Goal: Task Accomplishment & Management: Manage account settings

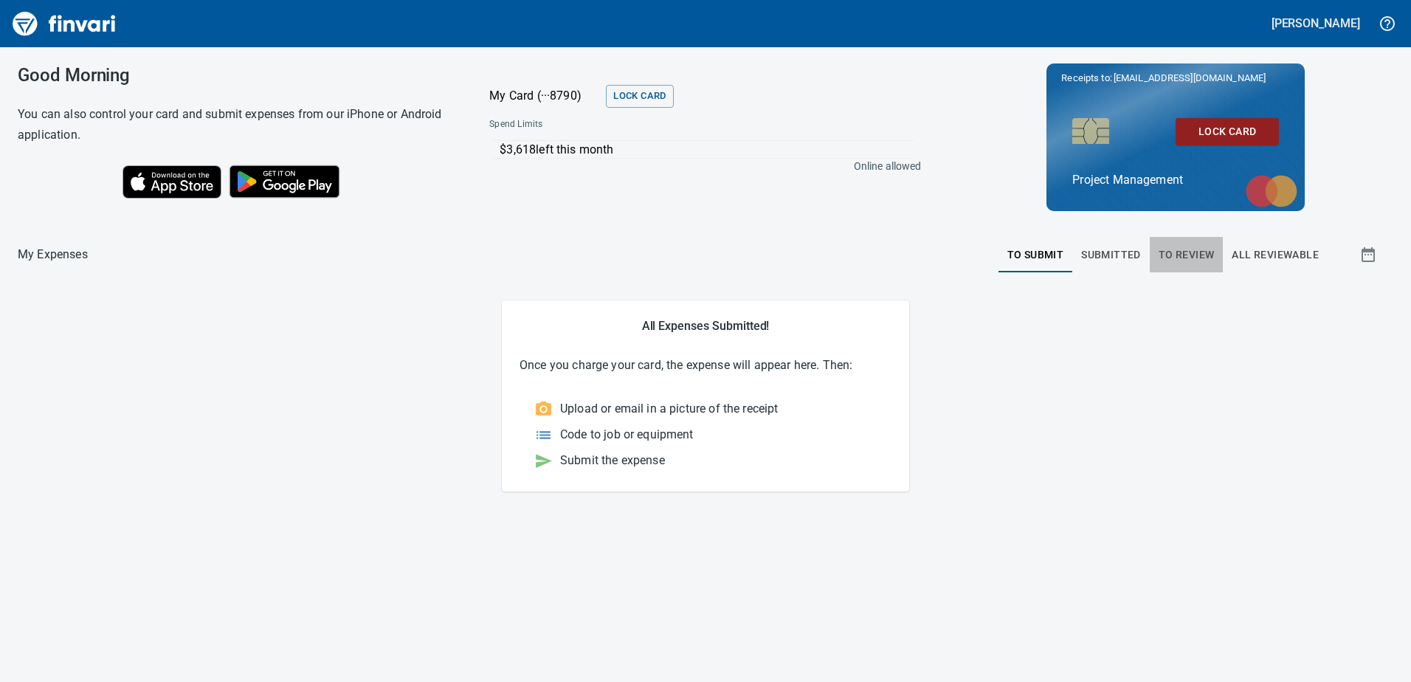
click at [1190, 258] on span "To Review" at bounding box center [1187, 255] width 56 height 18
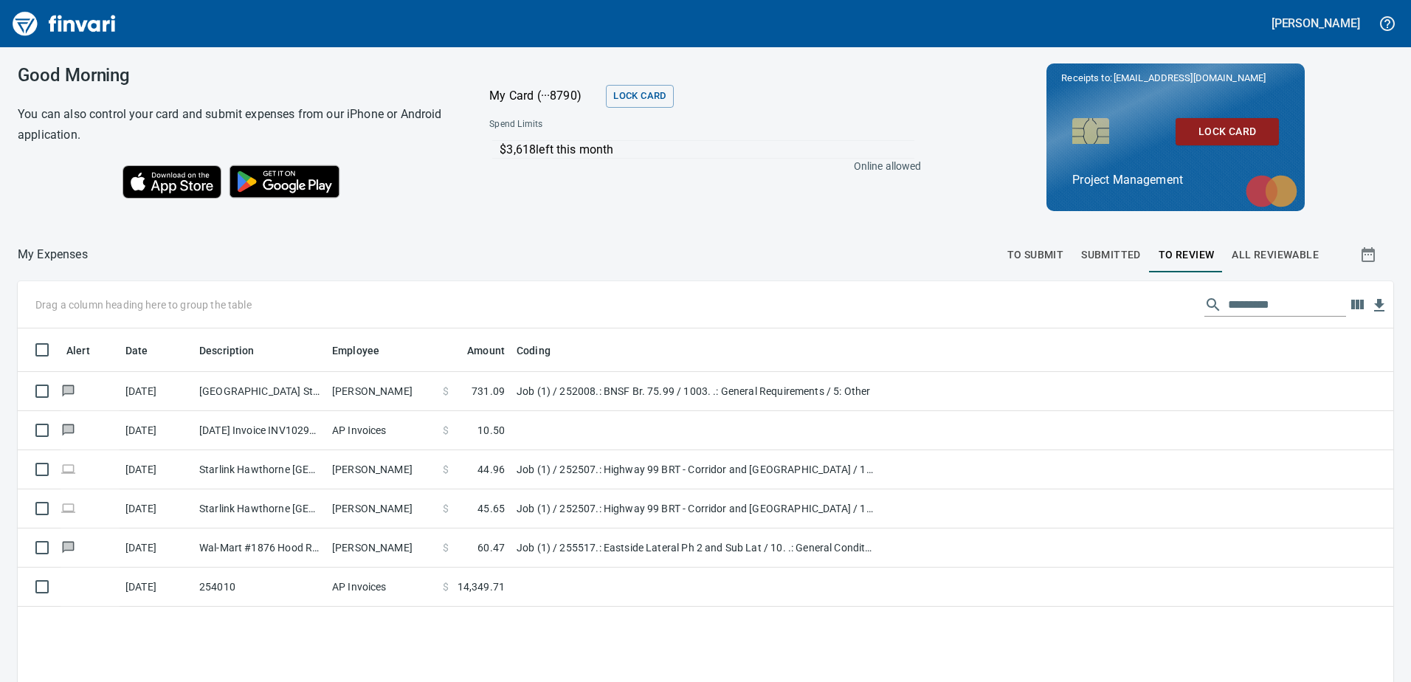
scroll to position [508, 1353]
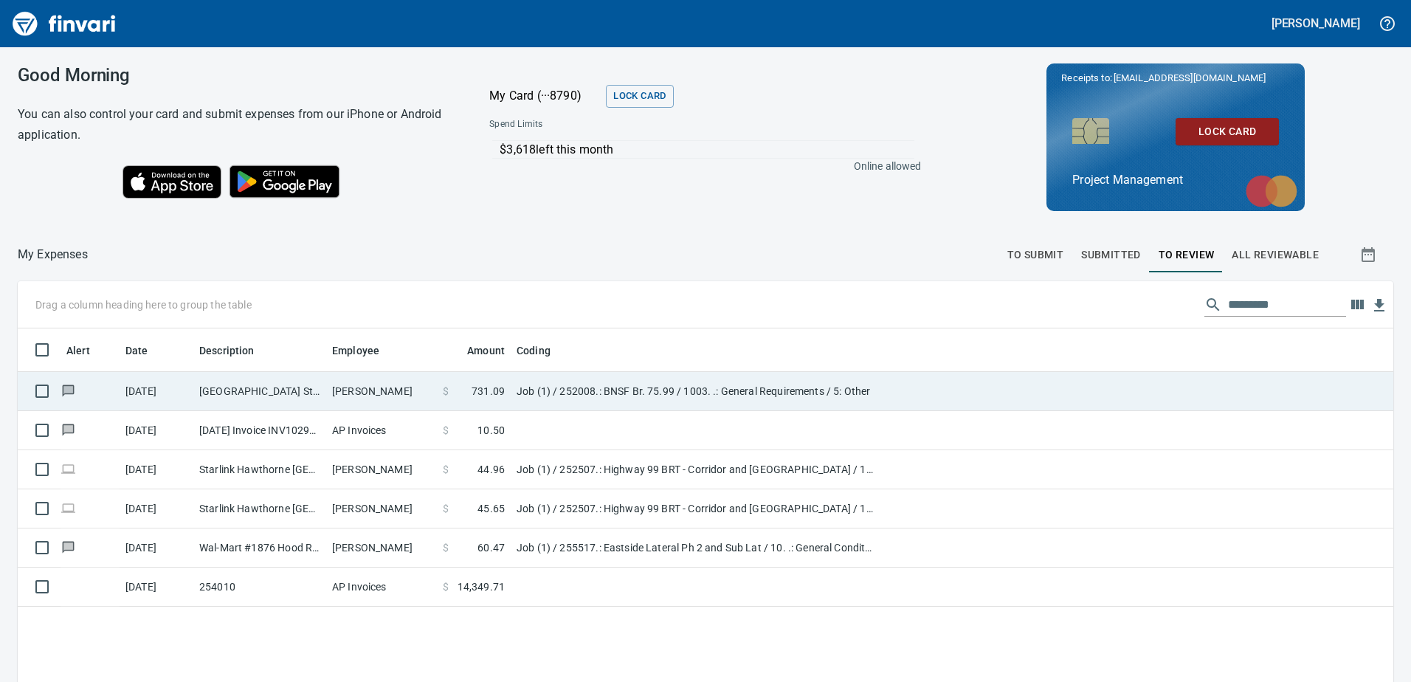
click at [870, 398] on td "Job (1) / 252008.: BNSF Br. 75.99 / 1003. .: General Requirements / 5: Other" at bounding box center [695, 391] width 369 height 39
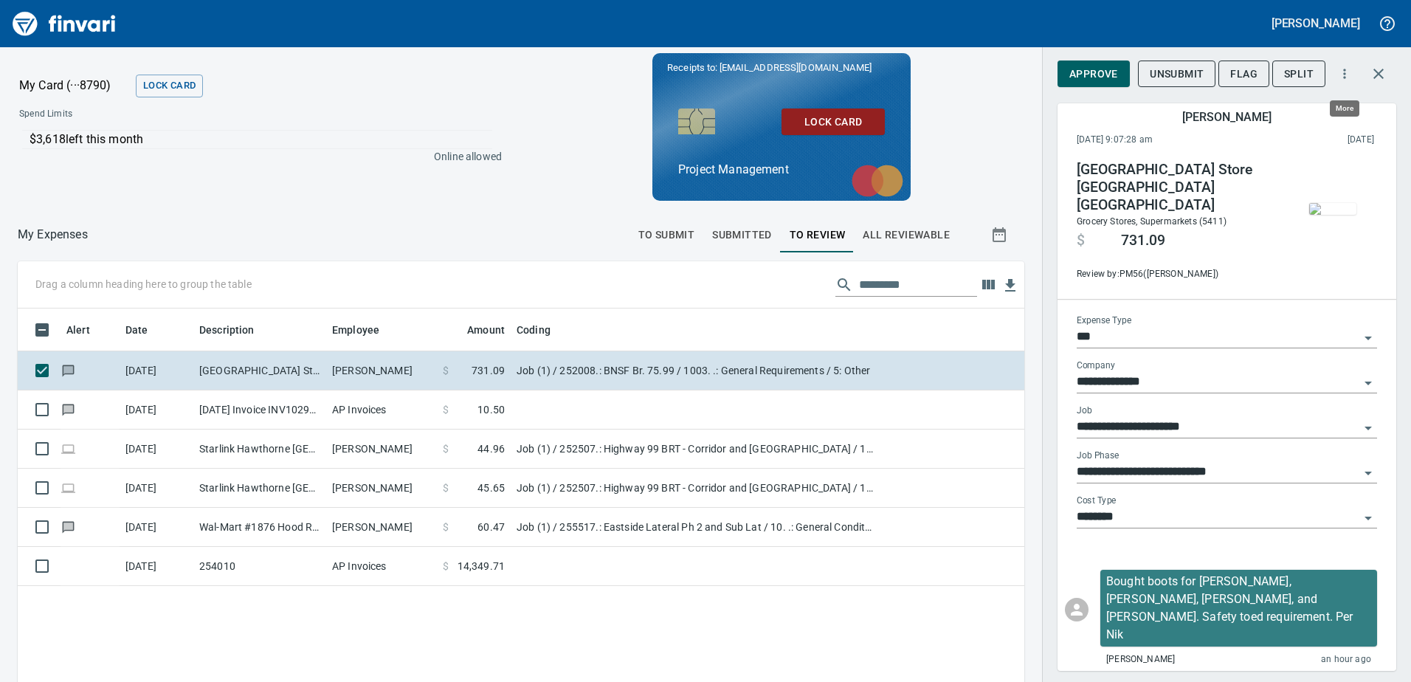
scroll to position [508, 984]
click at [1343, 77] on icon "button" at bounding box center [1344, 73] width 15 height 15
click at [1159, 108] on div at bounding box center [705, 341] width 1411 height 682
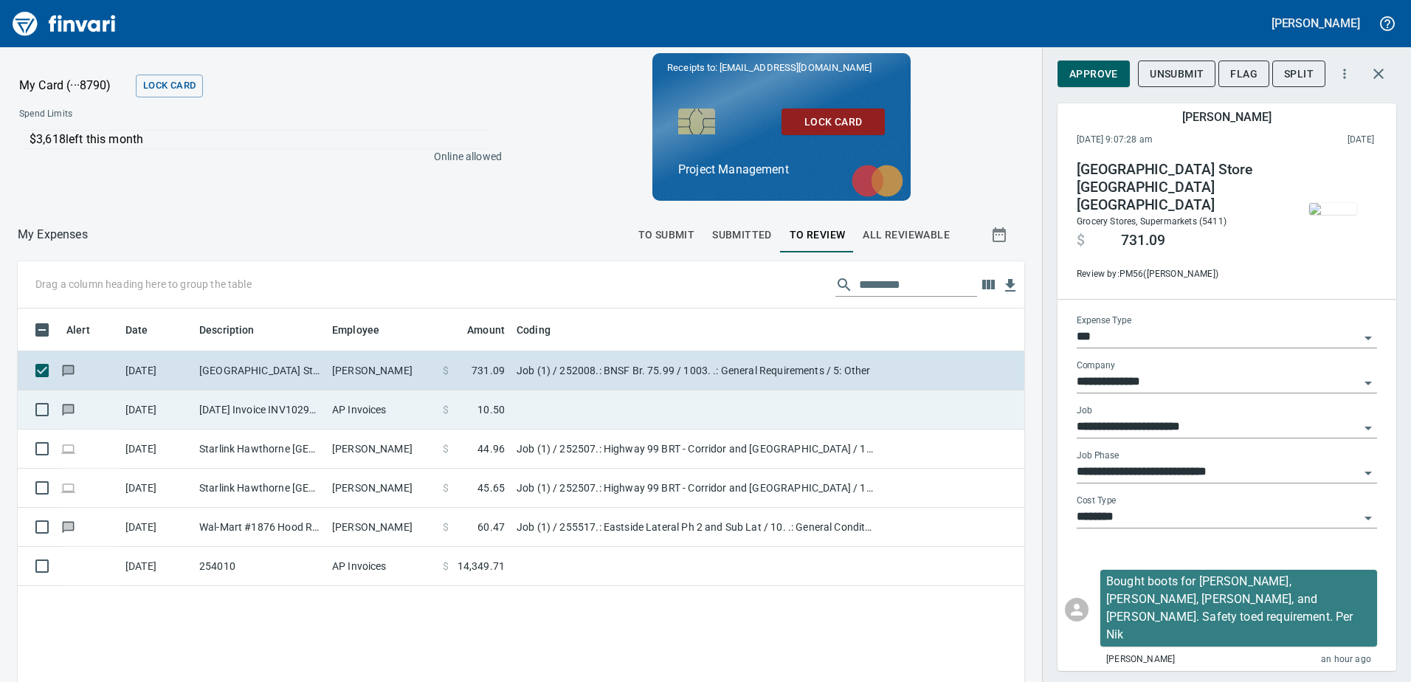
click at [229, 407] on td "[DATE] Invoice INV10295680 from [GEOGRAPHIC_DATA] (1-24796)" at bounding box center [259, 409] width 133 height 39
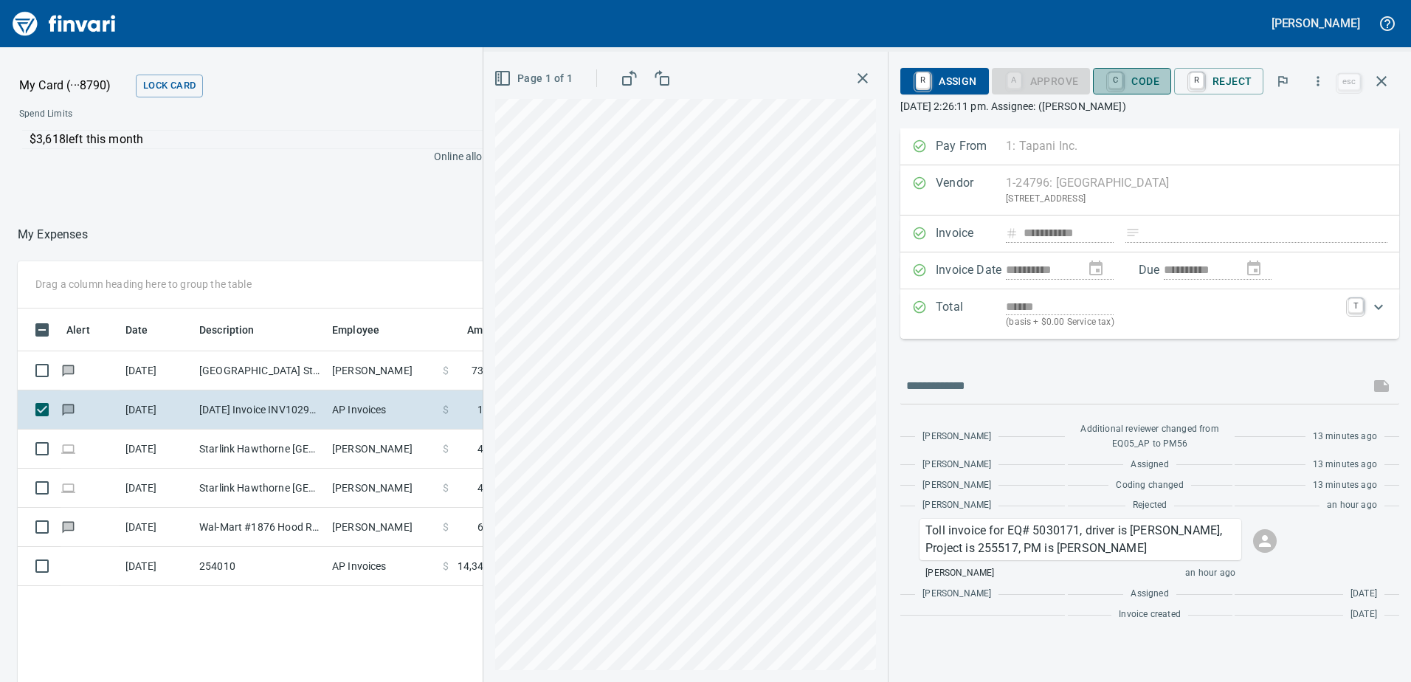
click at [1142, 84] on span "C Code" at bounding box center [1132, 81] width 55 height 25
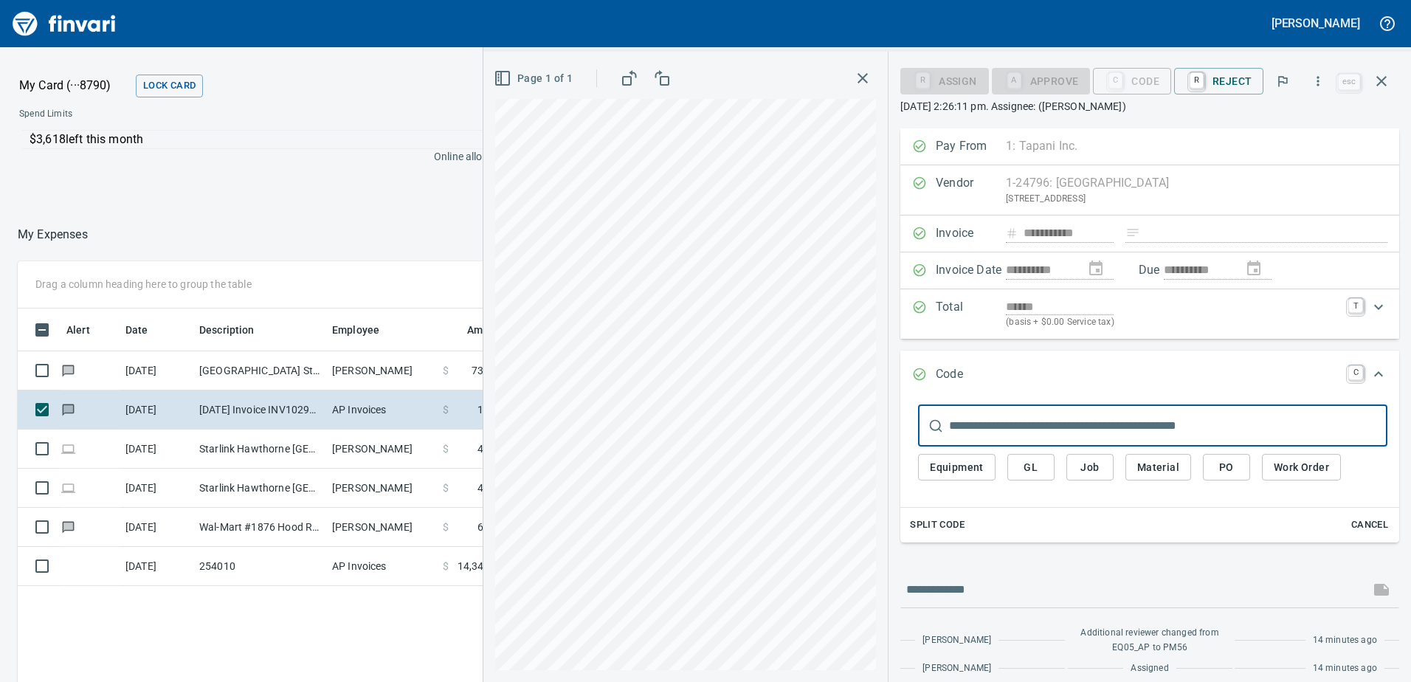
scroll to position [508, 984]
click at [1097, 466] on span "Job" at bounding box center [1090, 467] width 24 height 18
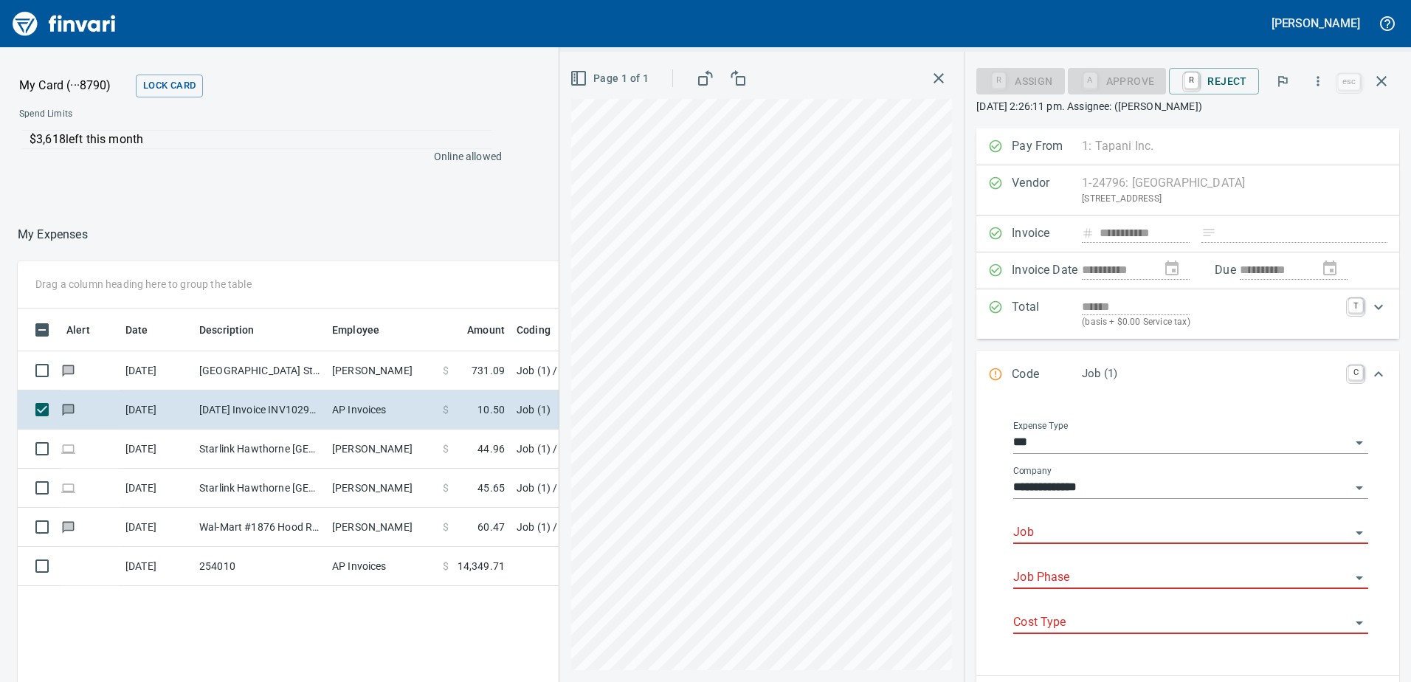
click at [1054, 531] on input "Job" at bounding box center [1181, 532] width 337 height 21
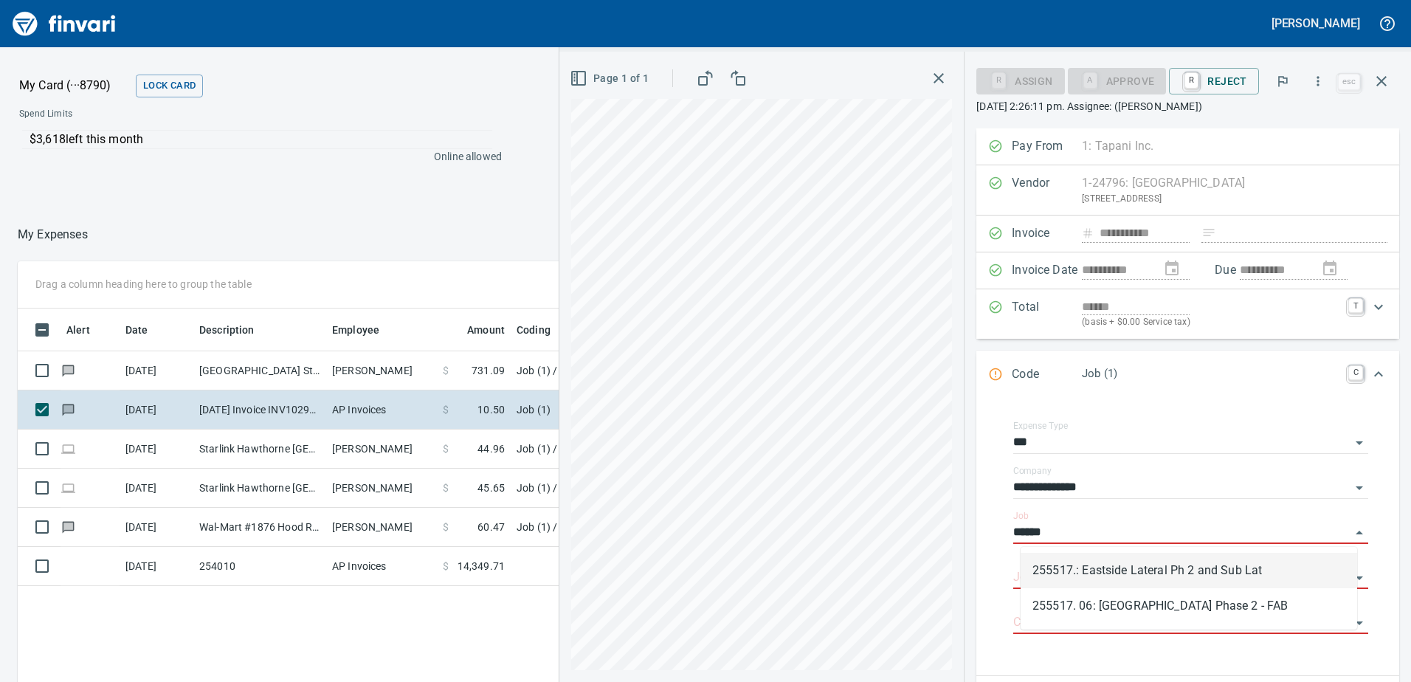
click at [1145, 571] on li "255517.: Eastside Lateral Ph 2 and Sub Lat" at bounding box center [1189, 570] width 336 height 35
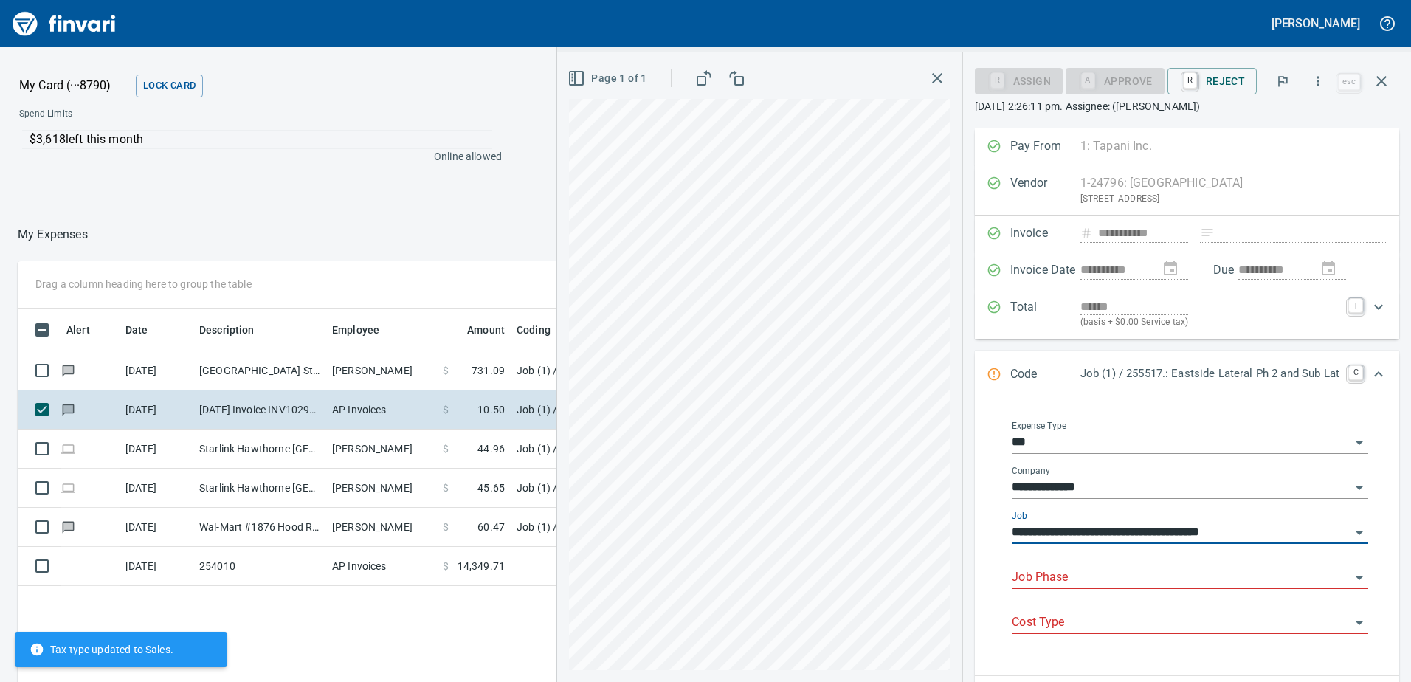
type input "**********"
click at [1108, 579] on input "Job Phase" at bounding box center [1181, 577] width 339 height 21
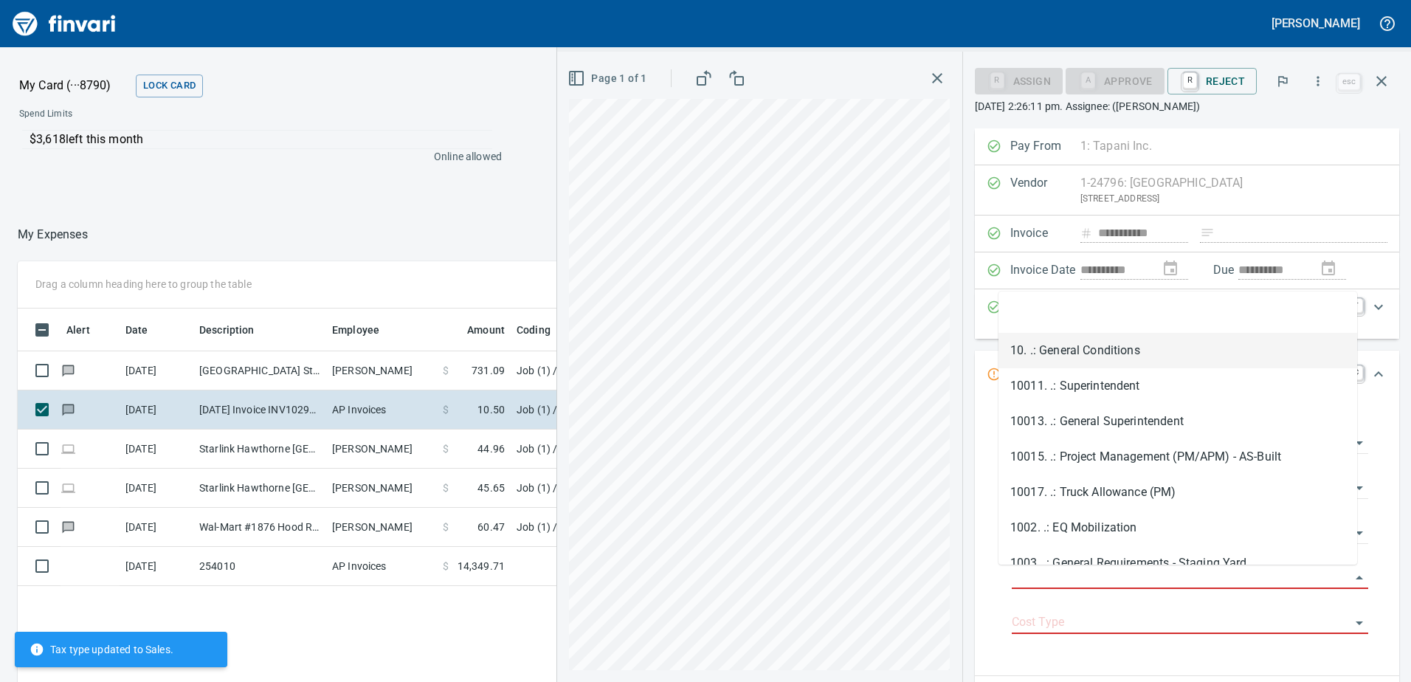
click at [1098, 347] on li "10. .: General Conditions" at bounding box center [1177, 350] width 359 height 35
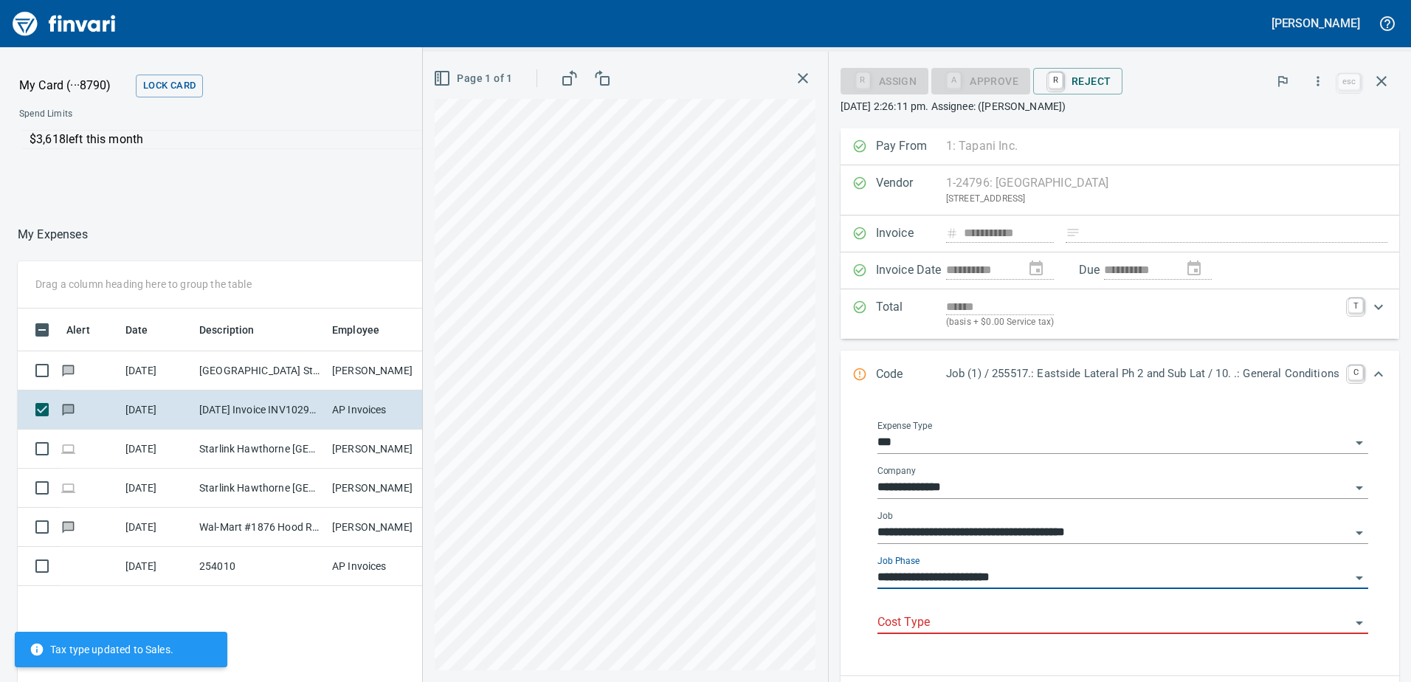
type input "**********"
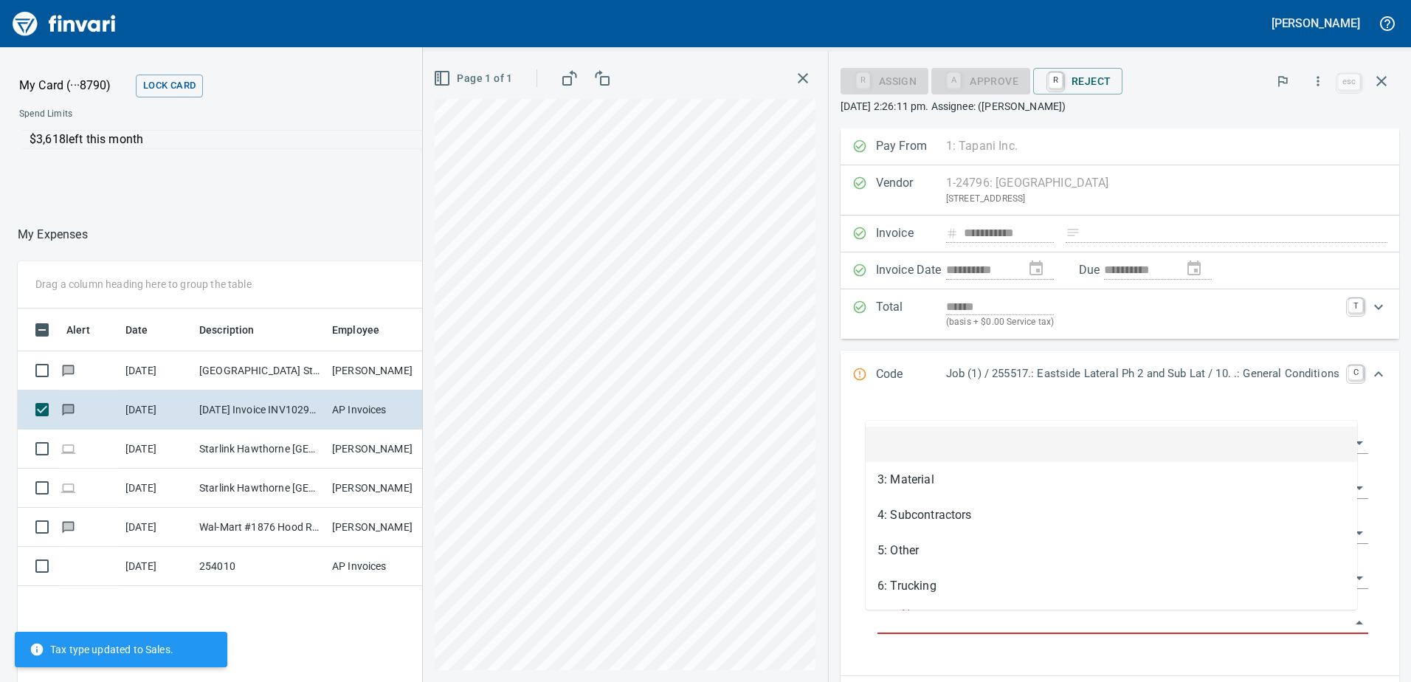
click at [892, 620] on input "Cost Type" at bounding box center [1113, 622] width 473 height 21
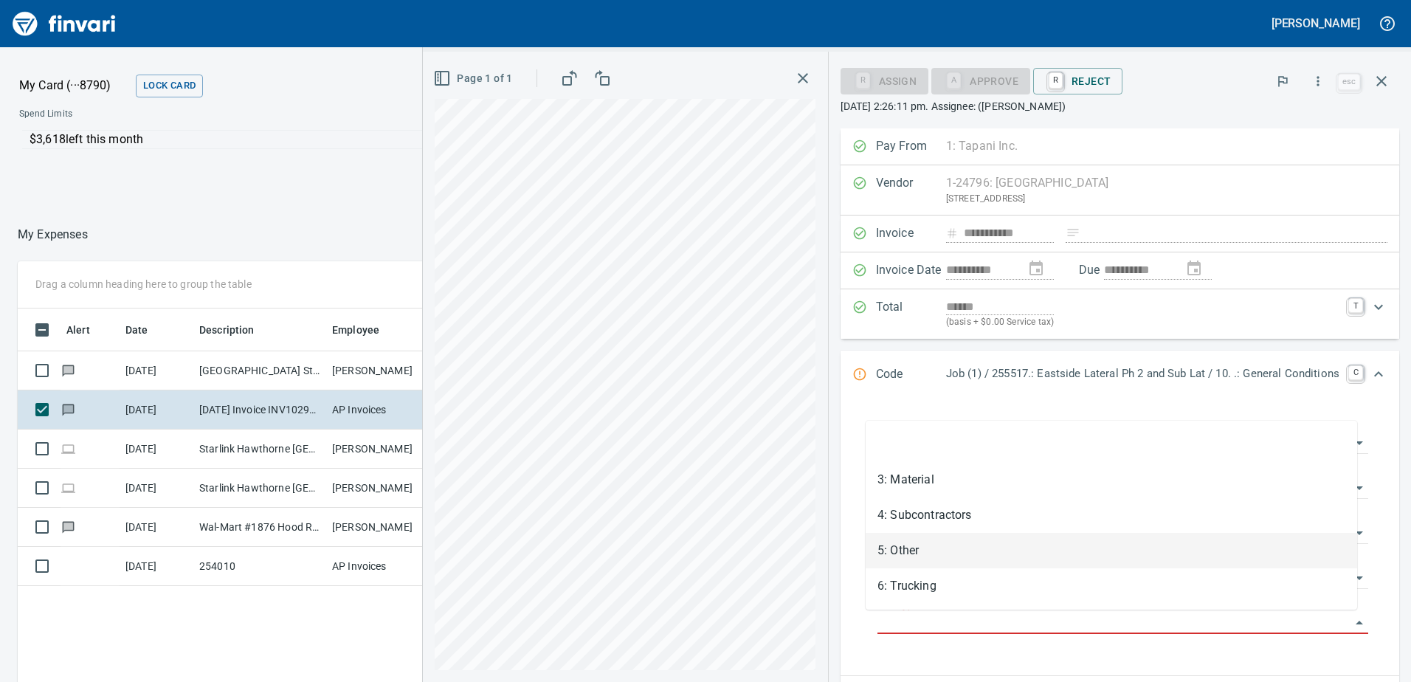
click at [909, 550] on li "5: Other" at bounding box center [1111, 550] width 491 height 35
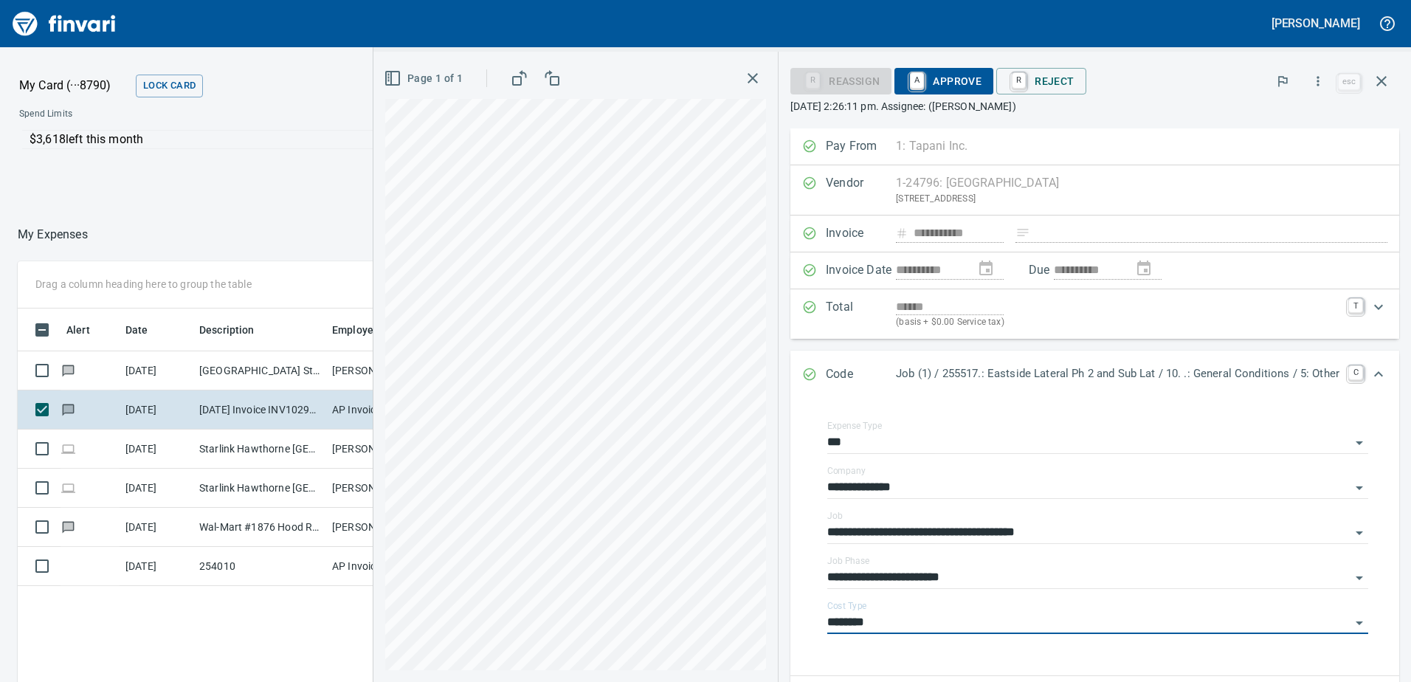
type input "********"
click at [938, 87] on span "A Approve" at bounding box center [943, 81] width 75 height 25
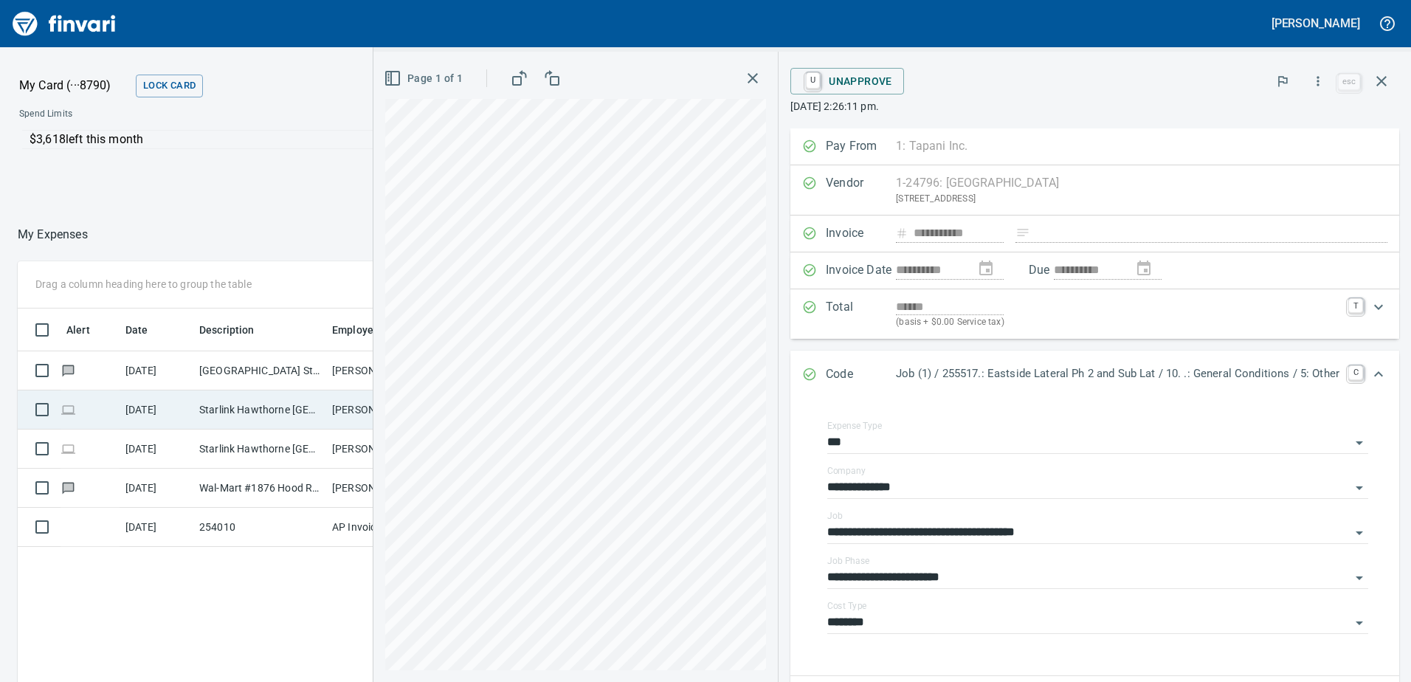
click at [213, 413] on td "Starlink Hawthorne [GEOGRAPHIC_DATA]" at bounding box center [259, 409] width 133 height 39
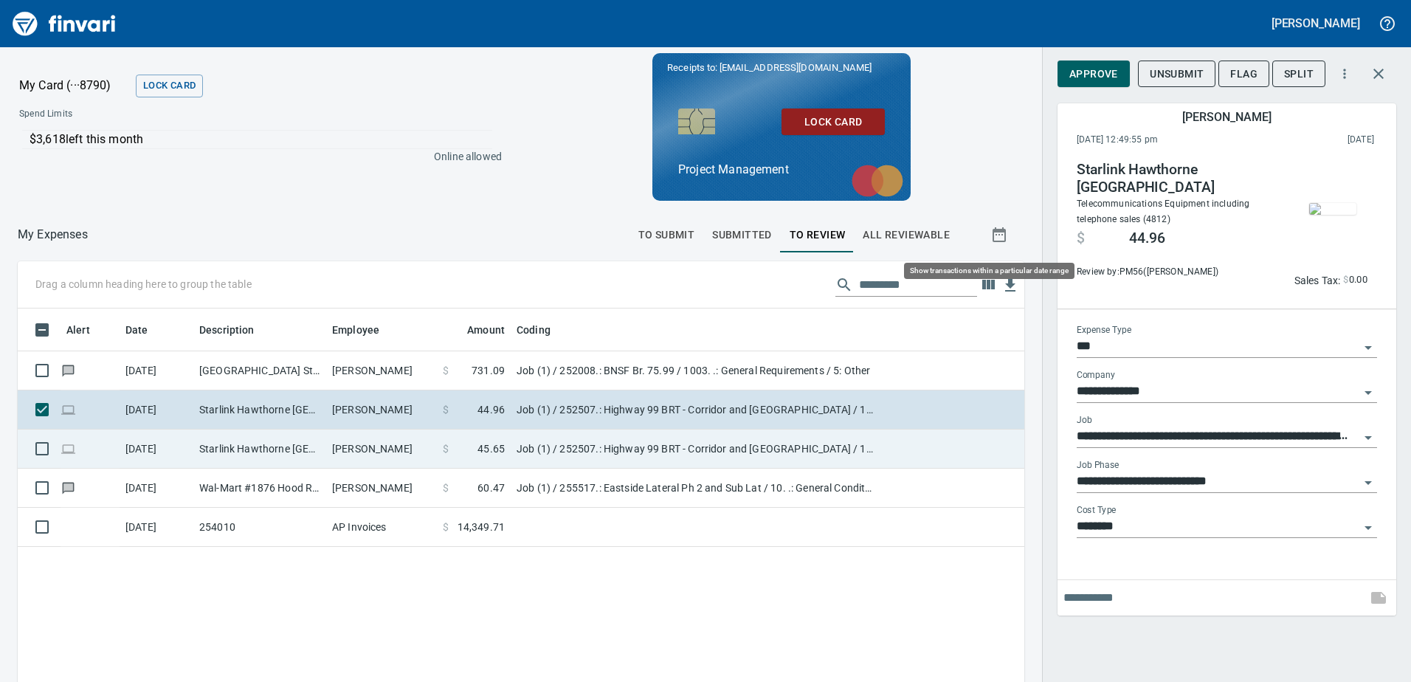
scroll to position [508, 984]
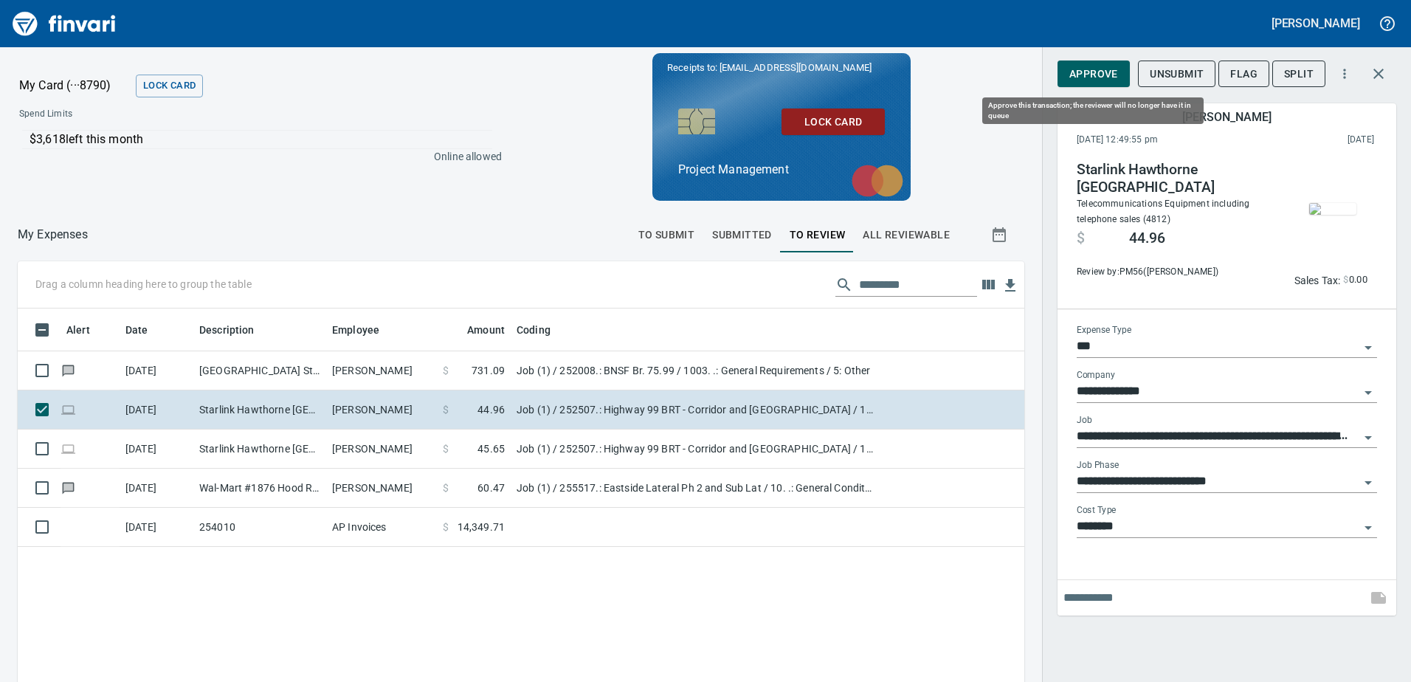
click at [1084, 75] on span "Approve" at bounding box center [1093, 74] width 49 height 18
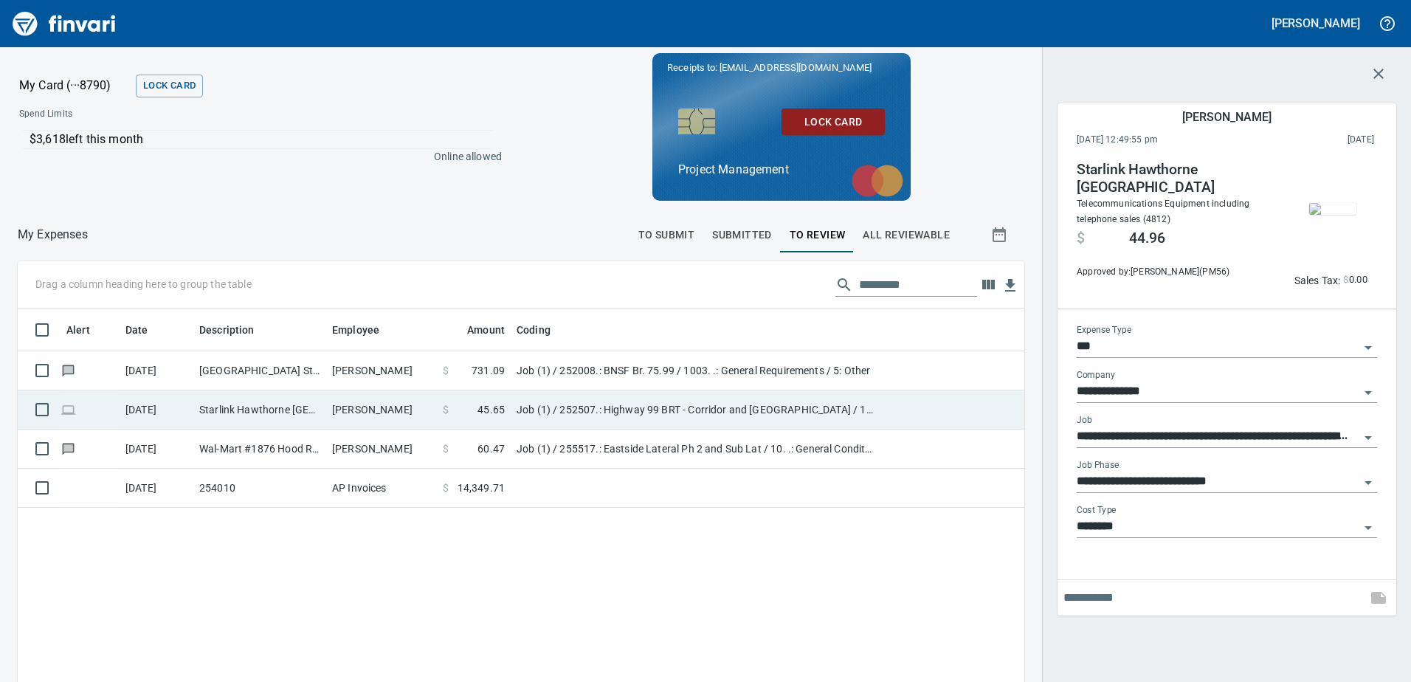
click at [280, 405] on td "Starlink Hawthorne [GEOGRAPHIC_DATA]" at bounding box center [259, 409] width 133 height 39
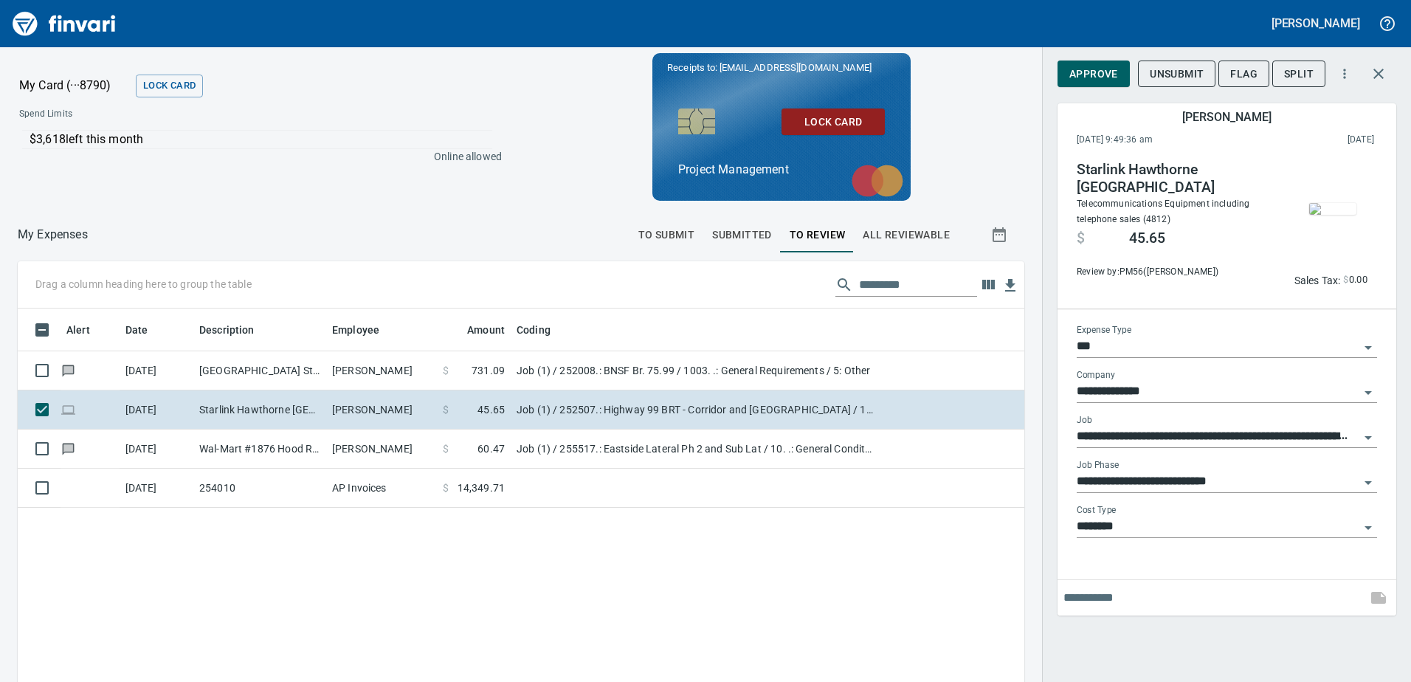
scroll to position [508, 984]
click at [1091, 80] on span "Approve" at bounding box center [1093, 74] width 49 height 18
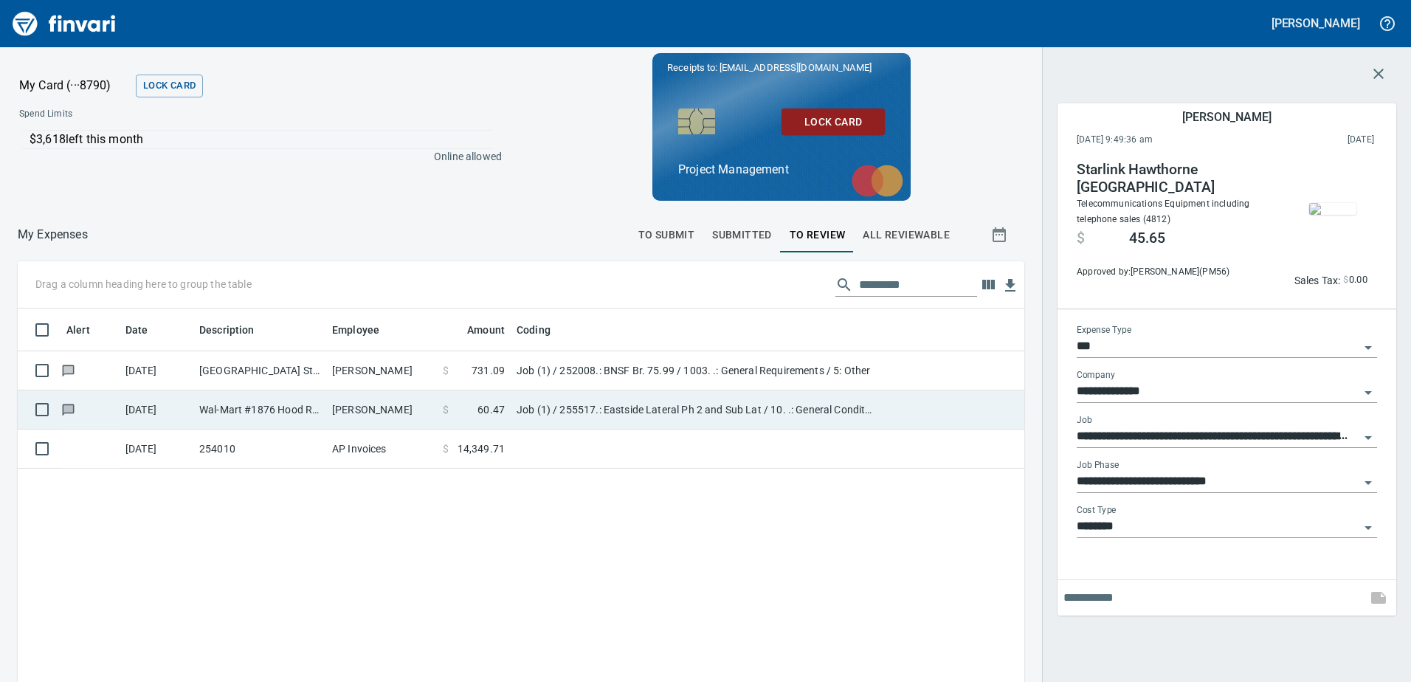
click at [306, 408] on td "Wal-Mart #1876 Hood River OR" at bounding box center [259, 409] width 133 height 39
type input "**********"
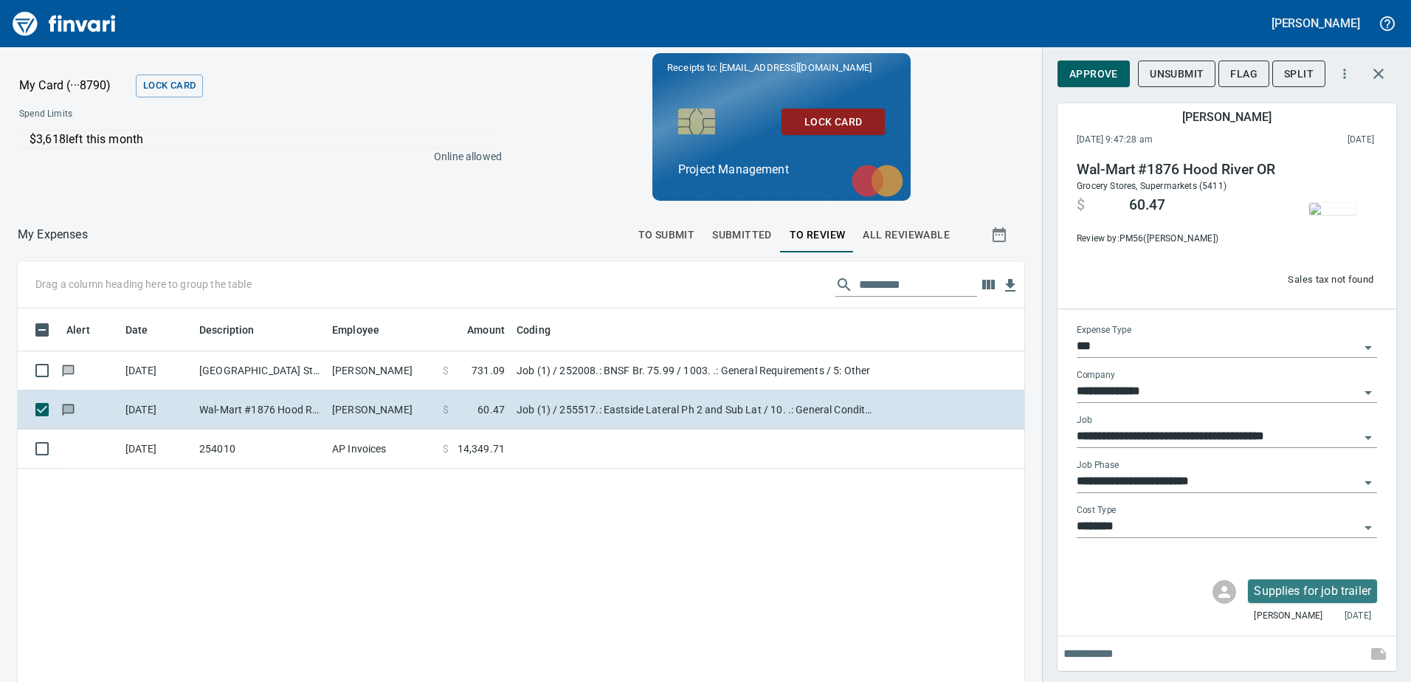
click at [1317, 215] on img "button" at bounding box center [1332, 209] width 47 height 12
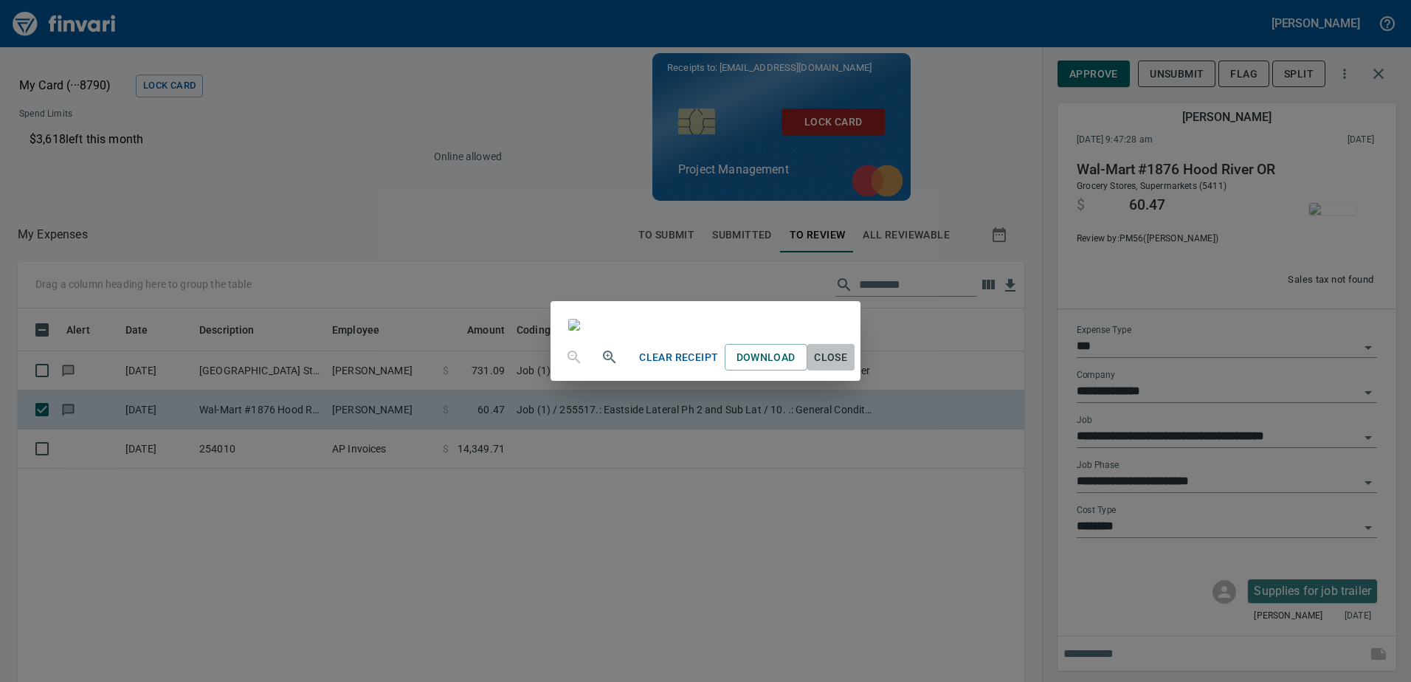
click at [849, 367] on span "Close" at bounding box center [830, 357] width 35 height 18
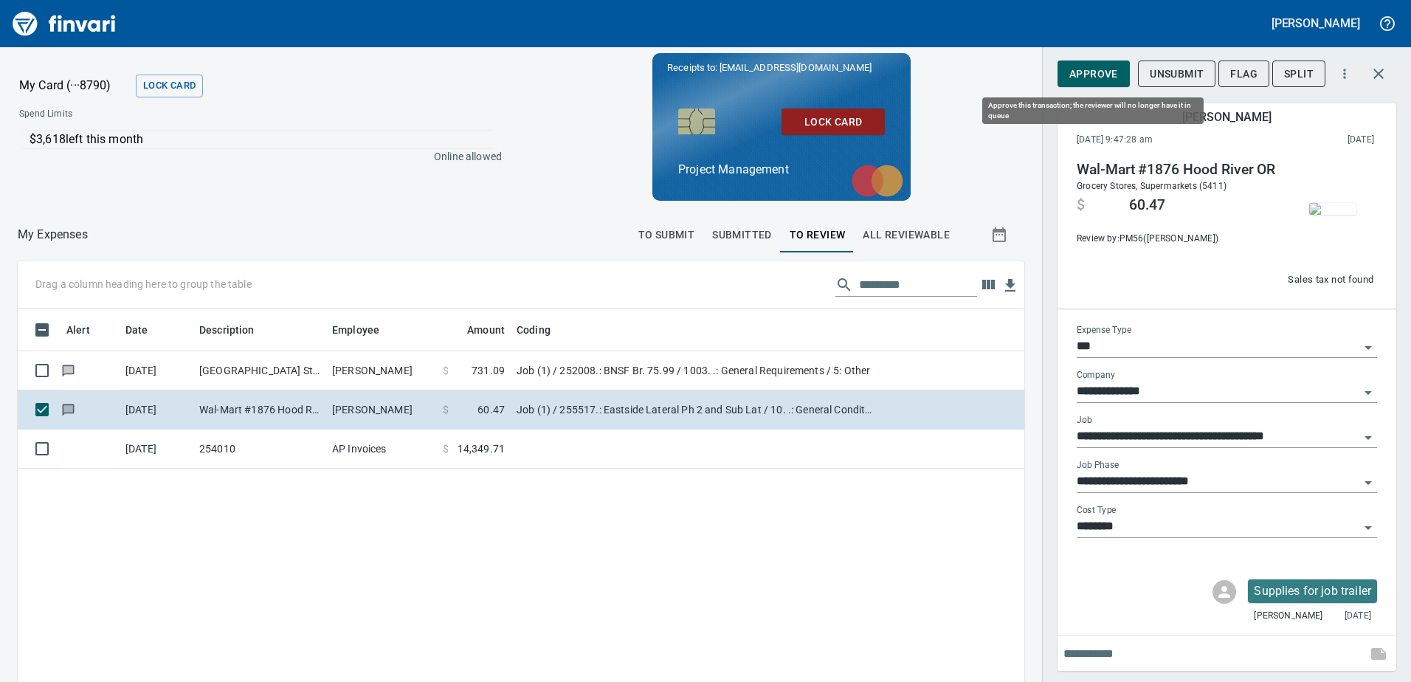
click at [1097, 73] on span "Approve" at bounding box center [1093, 74] width 49 height 18
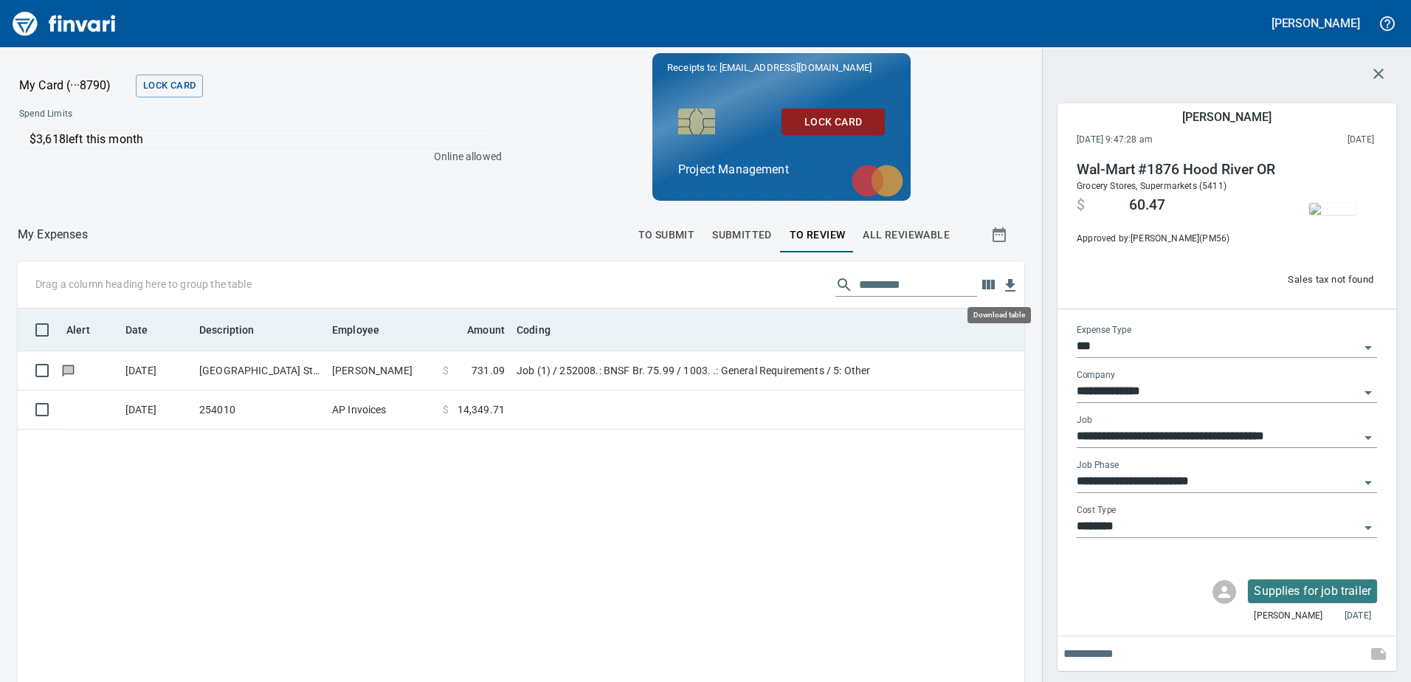
scroll to position [508, 984]
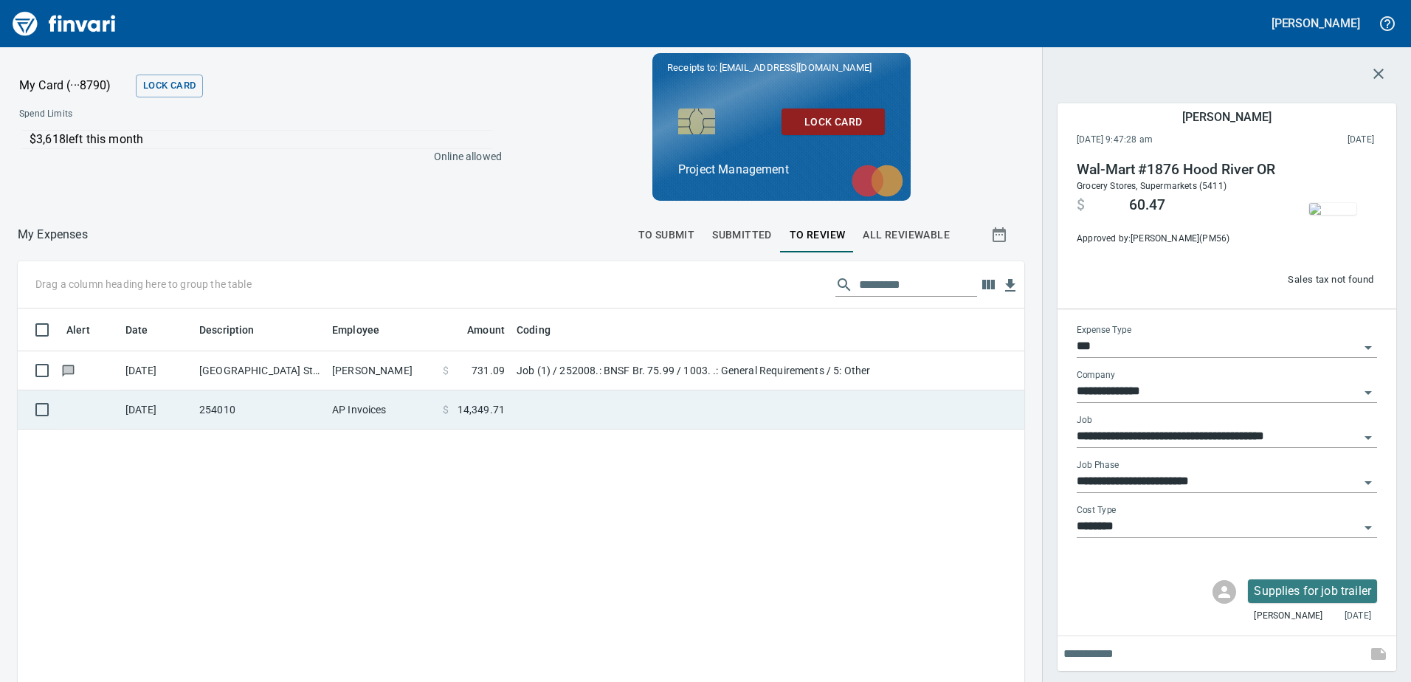
click at [345, 411] on td "AP Invoices" at bounding box center [381, 409] width 111 height 39
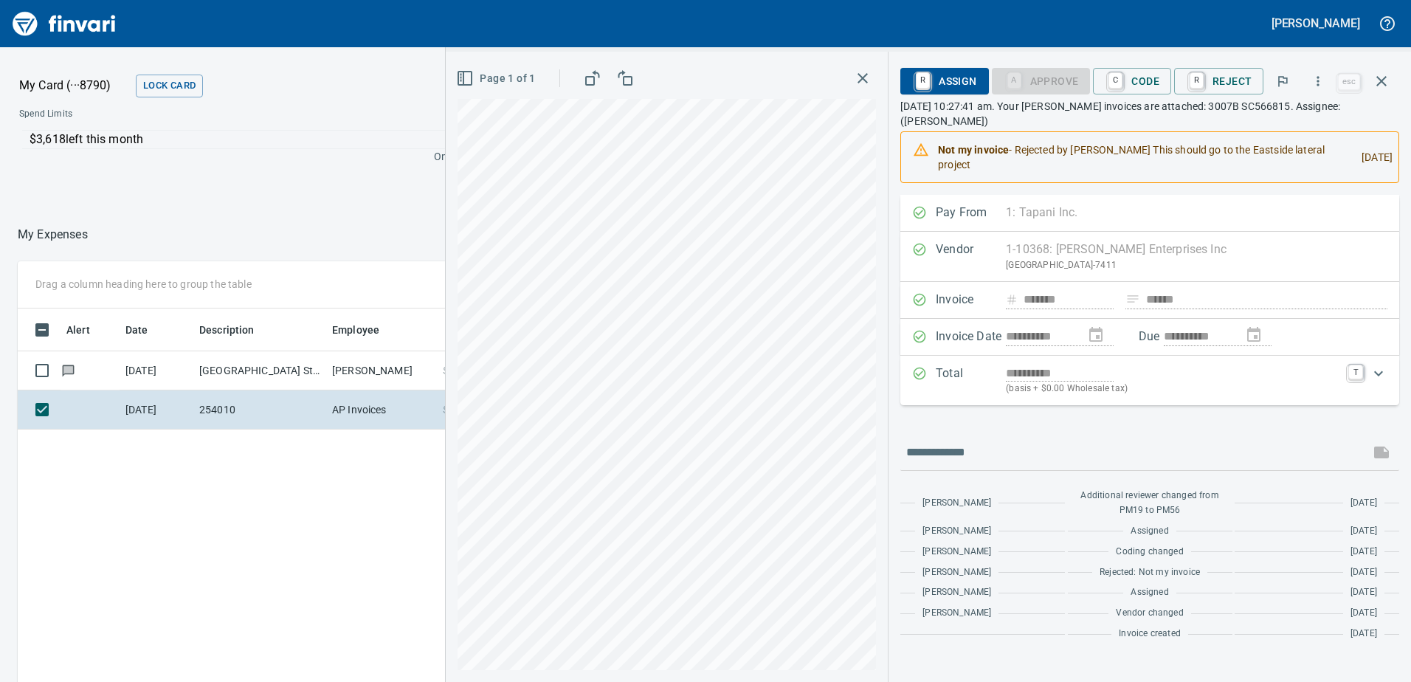
click at [863, 79] on icon "button" at bounding box center [863, 78] width 18 height 18
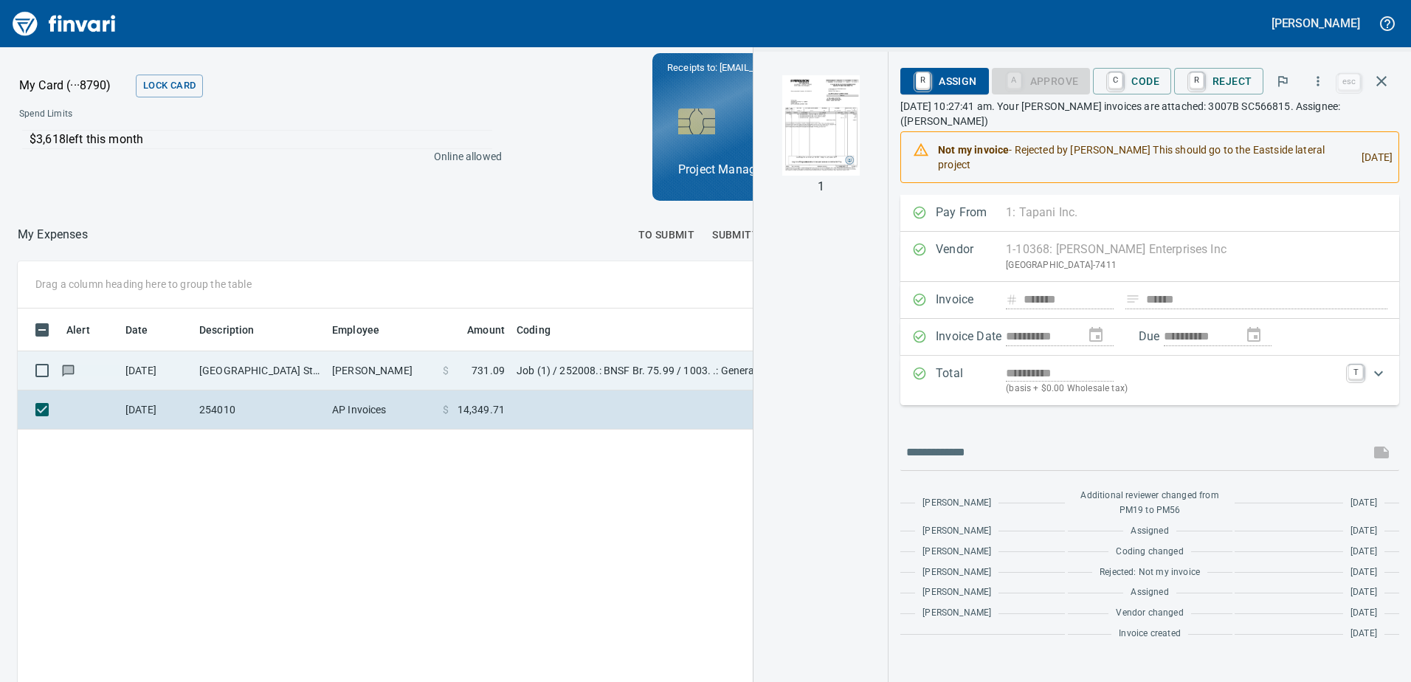
click at [686, 365] on td "Job (1) / 252008.: BNSF Br. 75.99 / 1003. .: General Requirements / 5: Other" at bounding box center [695, 370] width 369 height 39
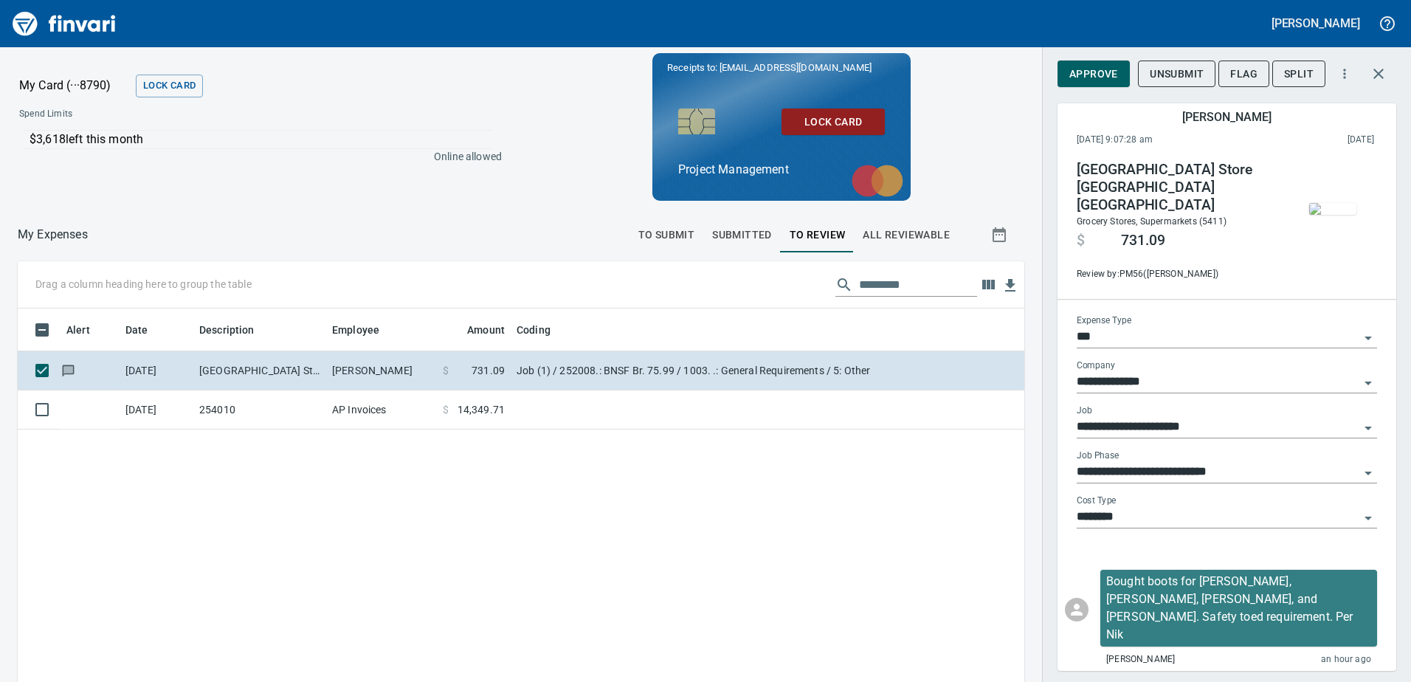
scroll to position [508, 984]
type input "*"
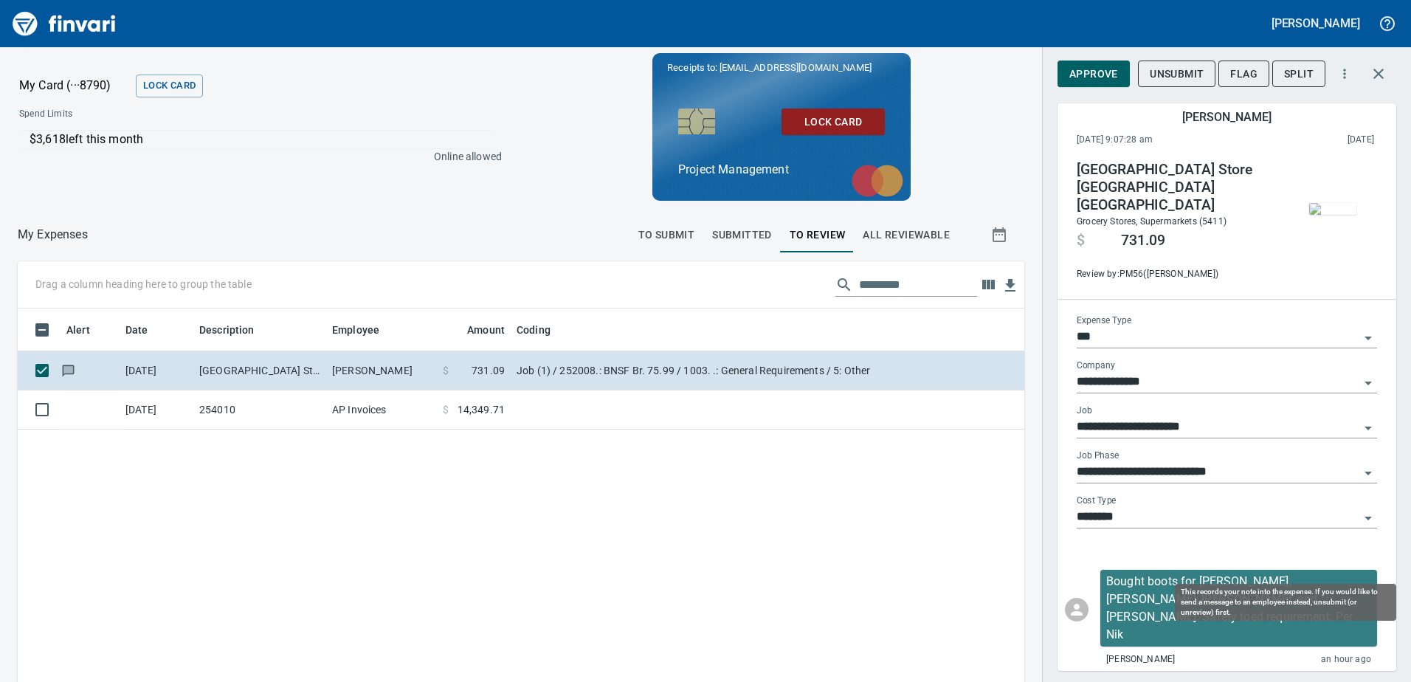
type input "*"
click at [1186, 75] on span "Unsubmit" at bounding box center [1177, 74] width 54 height 18
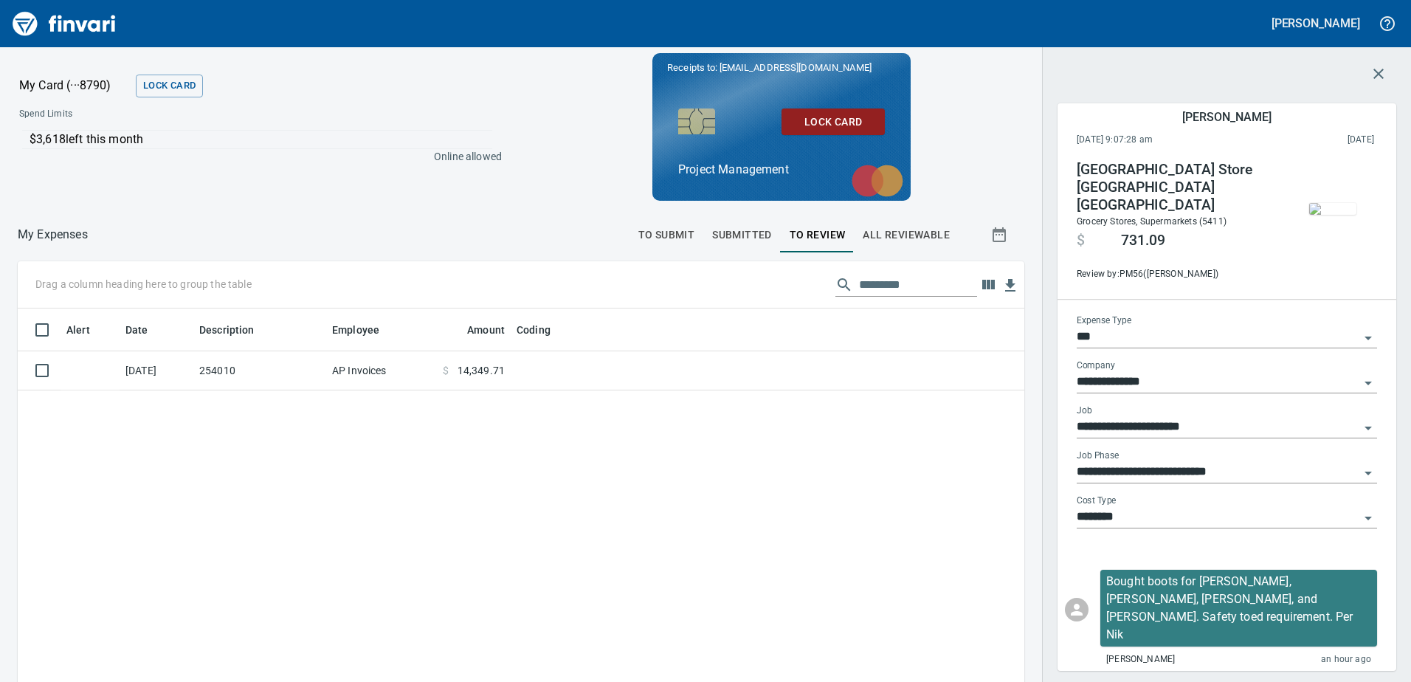
type input "*"
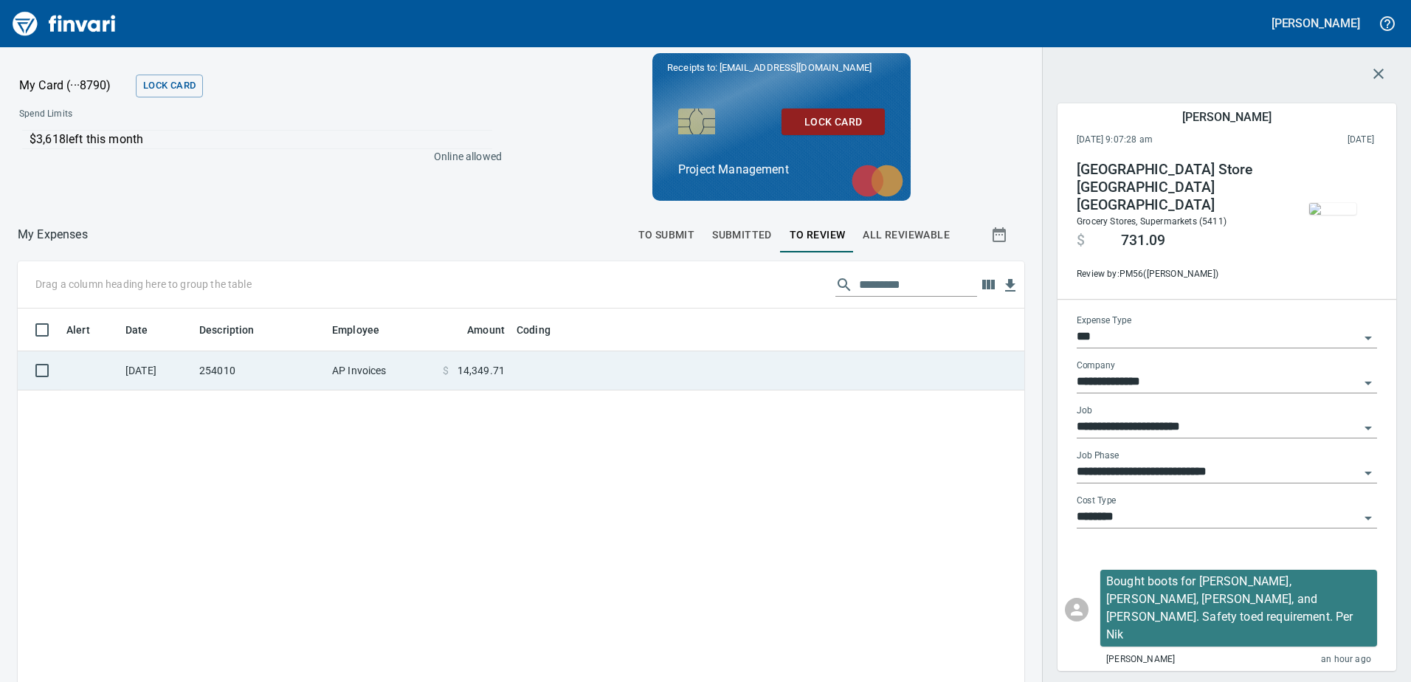
scroll to position [508, 984]
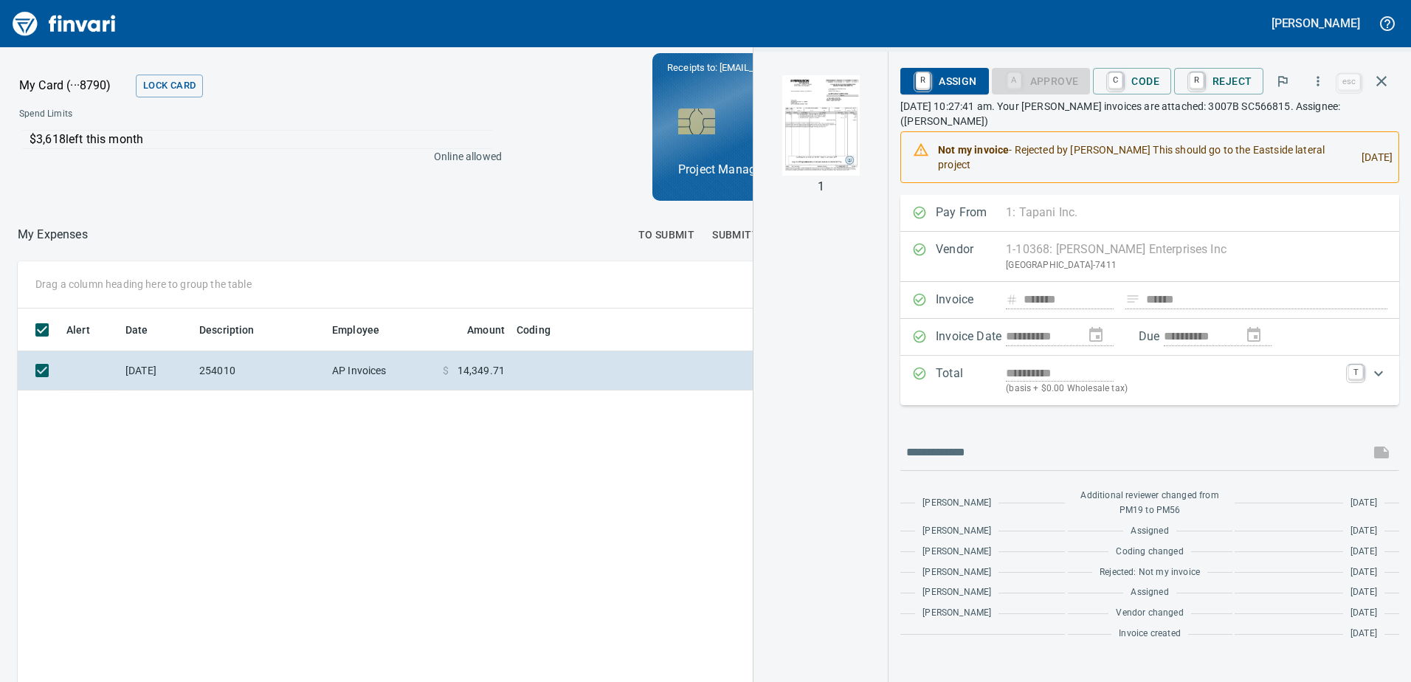
click at [824, 317] on div "1" at bounding box center [820, 367] width 134 height 630
click at [526, 235] on div at bounding box center [359, 234] width 542 height 35
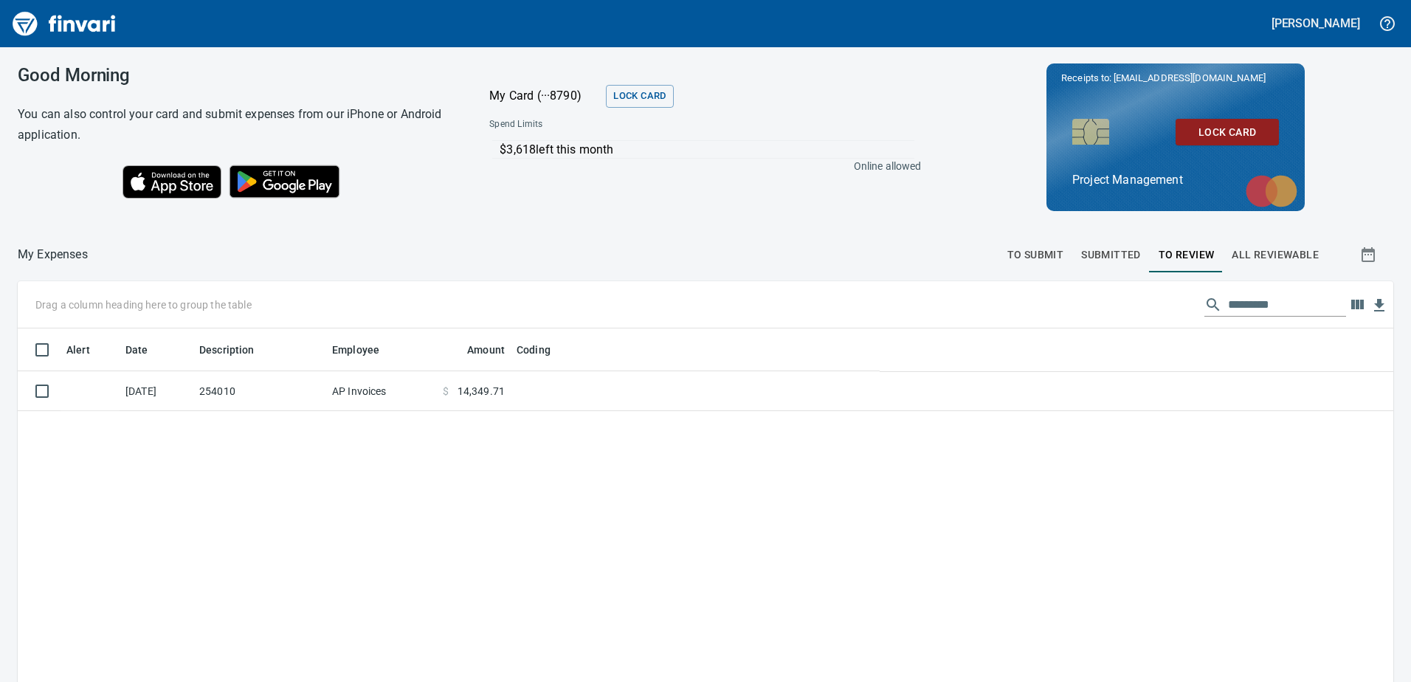
scroll to position [508, 1350]
